Goal: Task Accomplishment & Management: Use online tool/utility

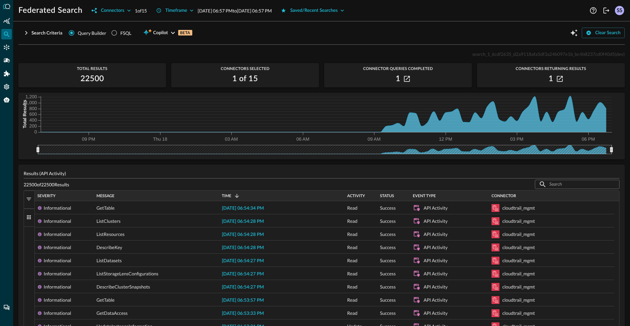
click at [338, 12] on div "Saved/Recent Searches" at bounding box center [314, 11] width 48 height 8
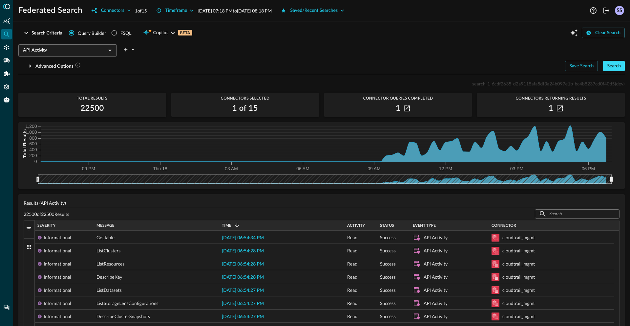
click at [609, 64] on div "Search" at bounding box center [614, 66] width 14 height 8
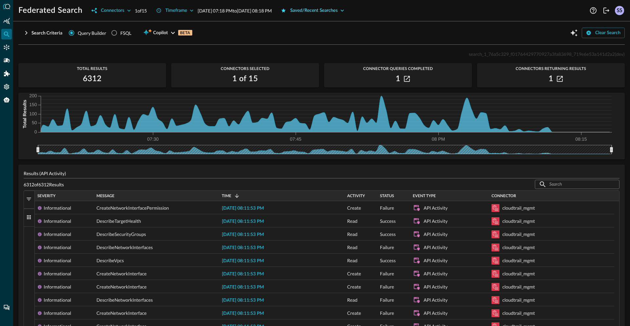
click at [338, 8] on div "Saved/Recent Searches" at bounding box center [314, 11] width 48 height 8
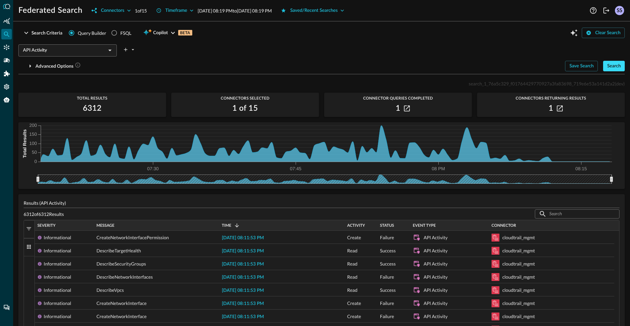
click at [608, 69] on div "Search" at bounding box center [614, 66] width 14 height 8
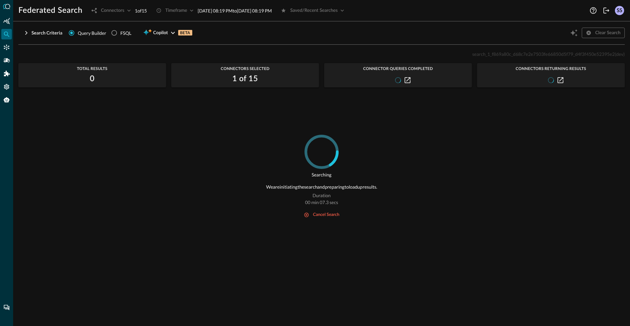
click at [492, 56] on span "search_1_f869a80c_d68c7e2e7503fe66850d5f79_d4f3f450e52395e2" at bounding box center [543, 54] width 142 height 6
copy span "search_1_f869a80c_d68c7e2e7503fe66850d5f79_d4f3f450e52395e2"
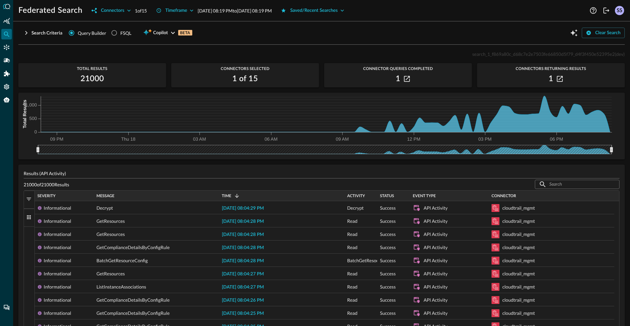
click at [267, 14] on div "Timeframe [DATE] 08:19 PM to [DATE] 08:19 PM" at bounding box center [212, 10] width 120 height 11
click at [327, 13] on div "Saved/Recent Searches" at bounding box center [314, 11] width 48 height 8
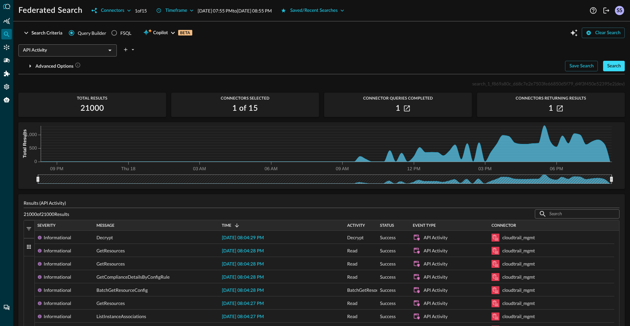
click at [607, 64] on div "Search" at bounding box center [614, 66] width 14 height 8
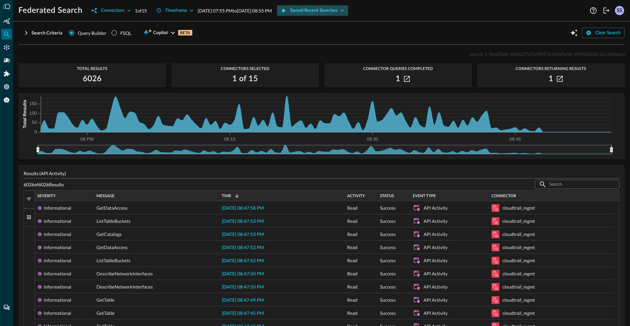
click at [327, 12] on div "Saved/Recent Searches" at bounding box center [314, 11] width 48 height 8
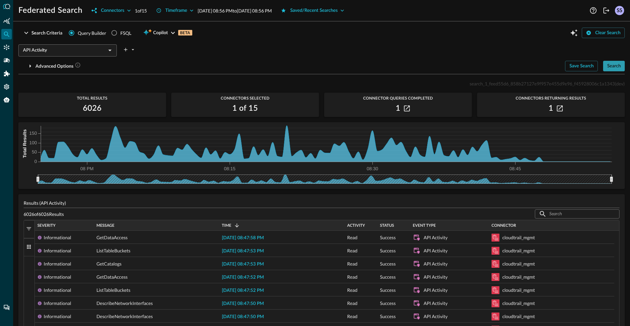
click at [607, 68] on div "Search" at bounding box center [614, 66] width 14 height 8
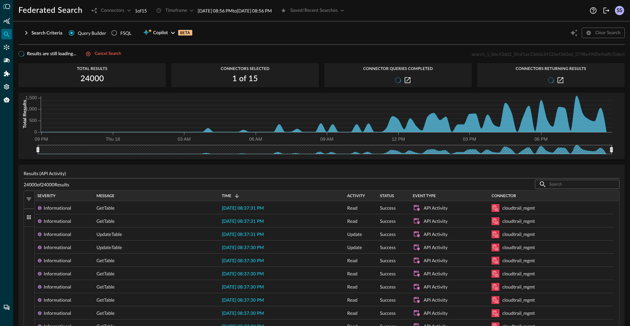
click at [500, 56] on span "search_1_86c43dd2_5fcd1ae33dd63412bef360ed_3798a49d0e9adfc5" at bounding box center [543, 54] width 143 height 6
copy span "search_1_86c43dd2_5fcd1ae33dd63412bef360ed_3798a49d0e9adfc5"
click at [525, 54] on span "search_1_86c43dd2_5fcd1ae33dd63412bef360ed_3798a49d0e9adfc5" at bounding box center [543, 54] width 143 height 6
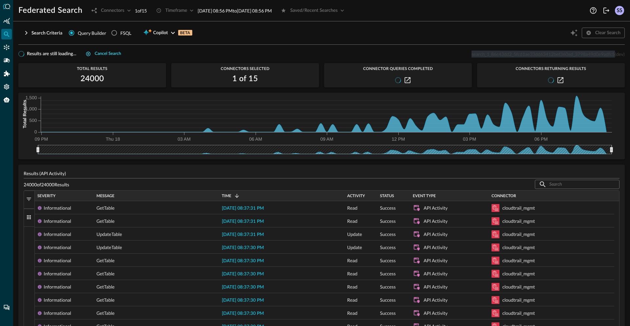
click at [101, 52] on div "Cancel search" at bounding box center [108, 54] width 26 height 8
